Goal: Information Seeking & Learning: Understand process/instructions

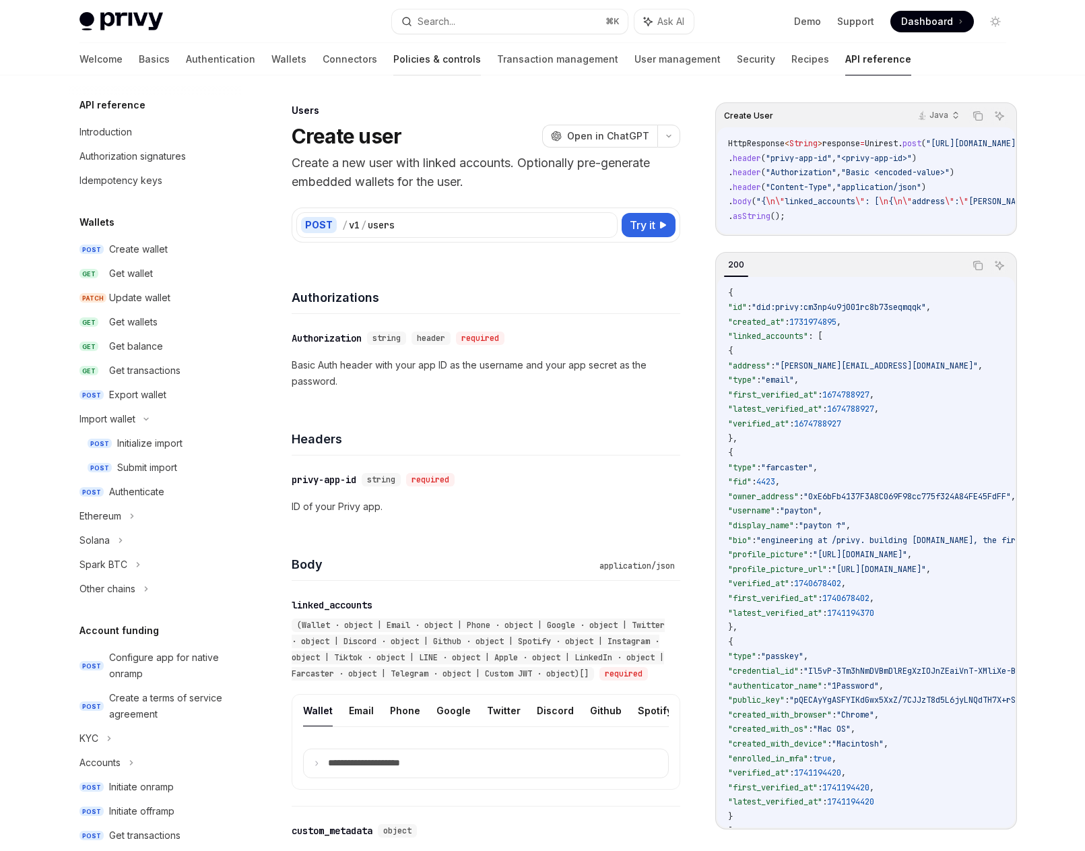
scroll to position [26, 0]
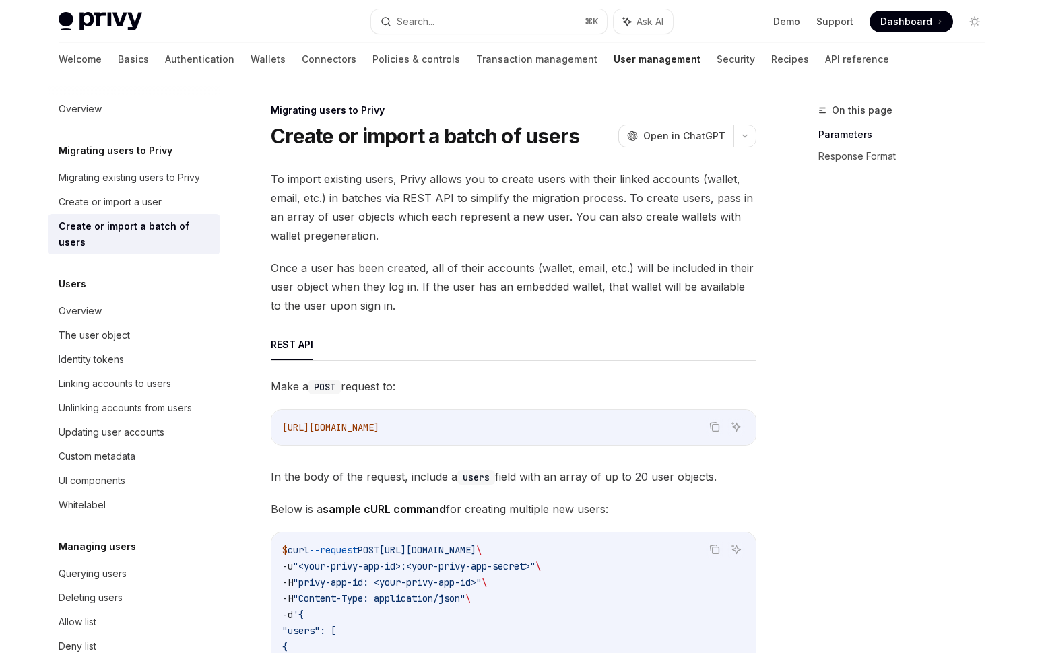
scroll to position [463, 0]
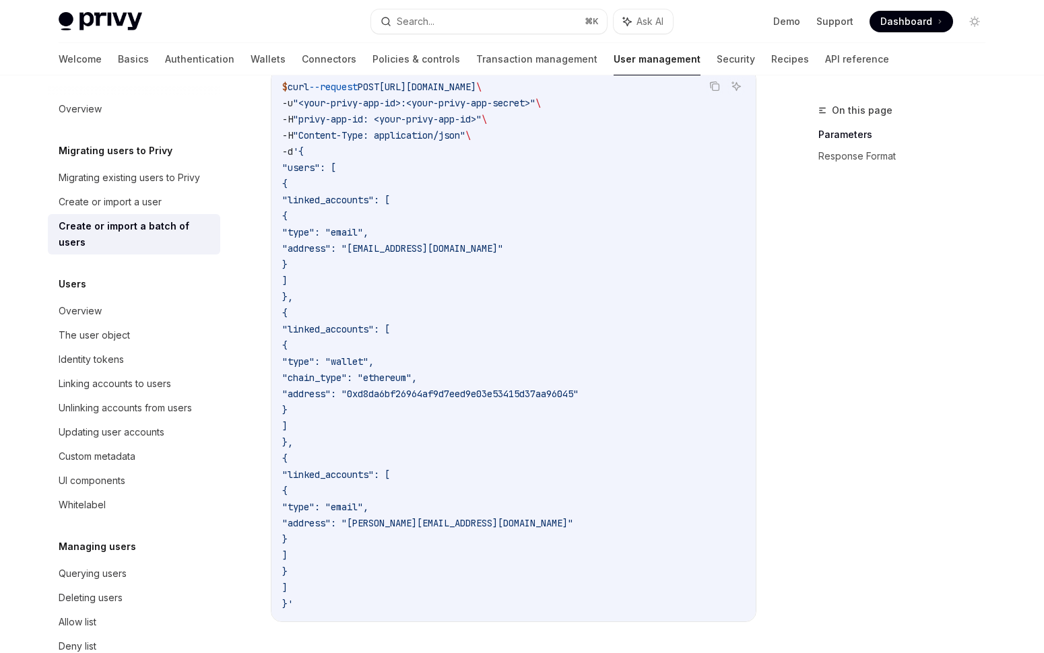
type textarea "*"
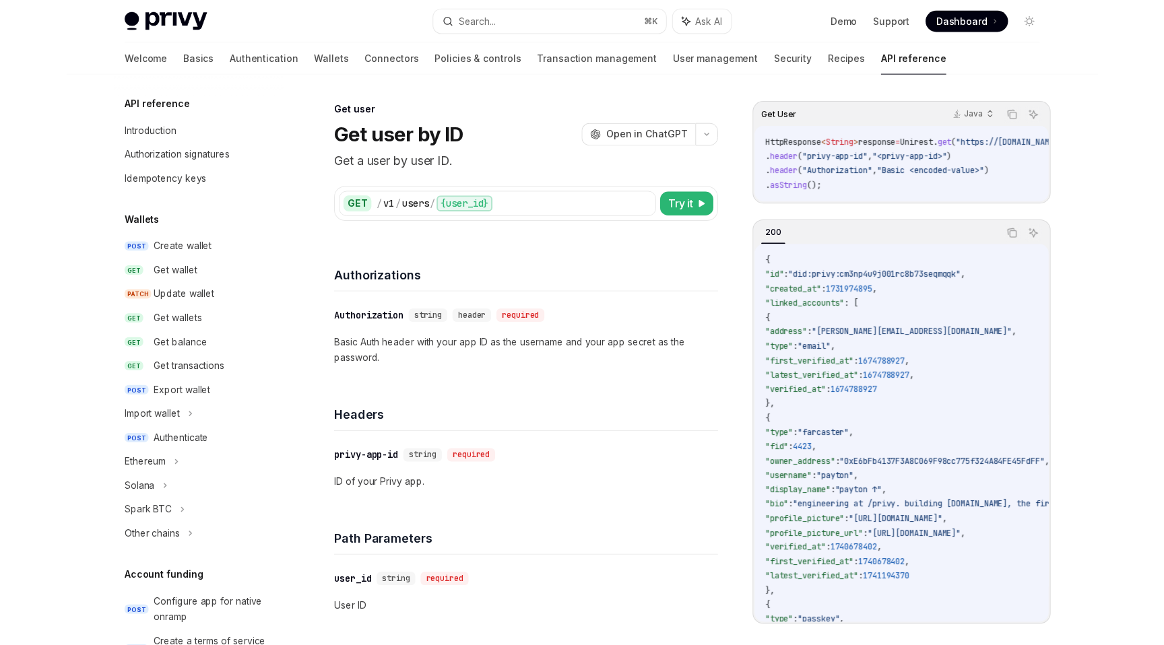
scroll to position [101, 0]
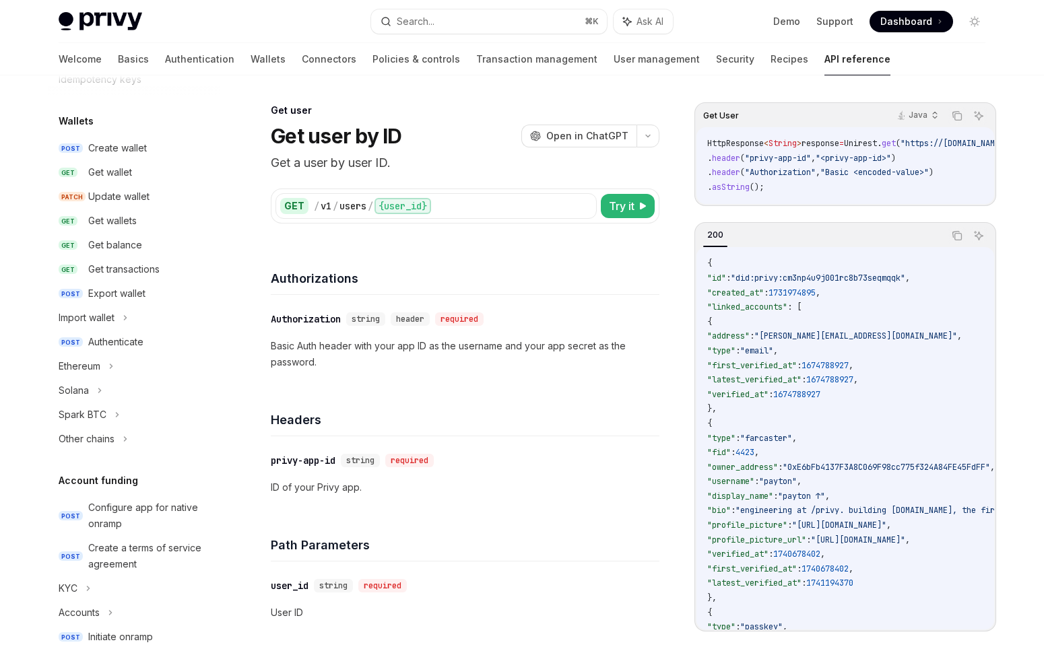
type textarea "*"
